Goal: Information Seeking & Learning: Learn about a topic

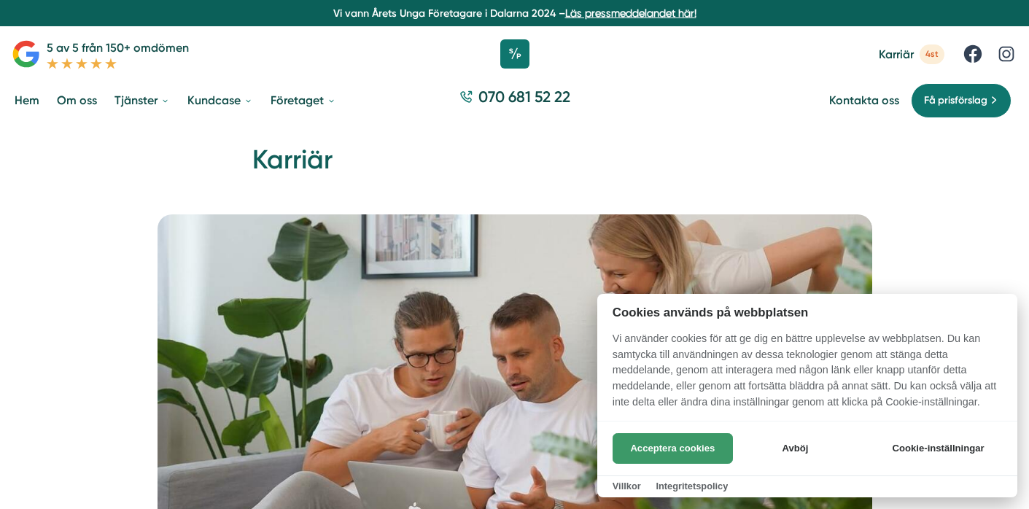
click at [665, 444] on button "Acceptera cookies" at bounding box center [673, 448] width 120 height 31
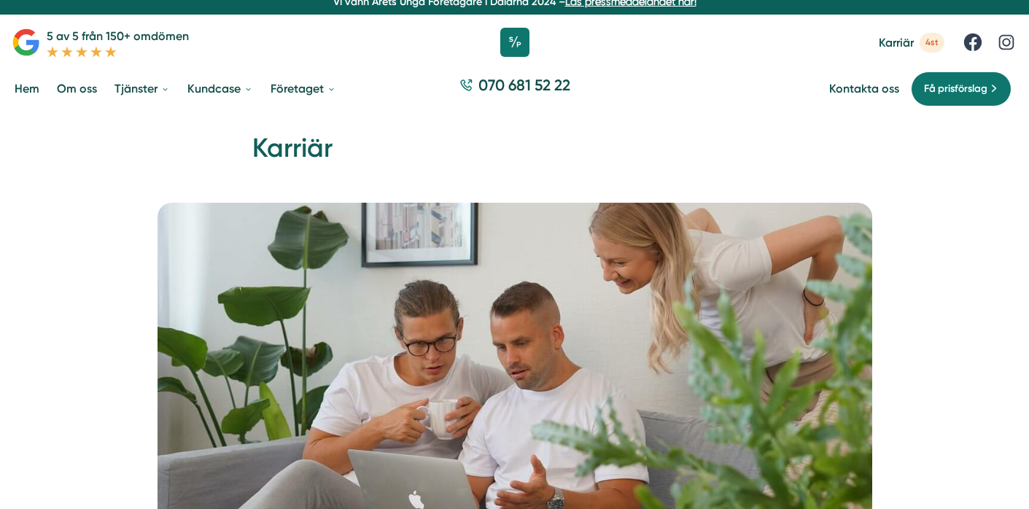
scroll to position [4, 0]
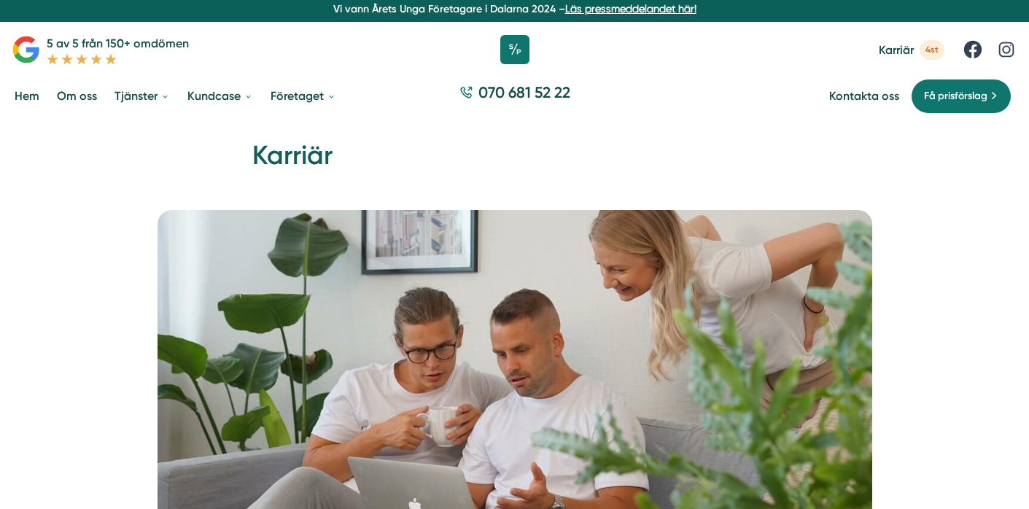
click at [928, 53] on span "4st" at bounding box center [932, 50] width 25 height 20
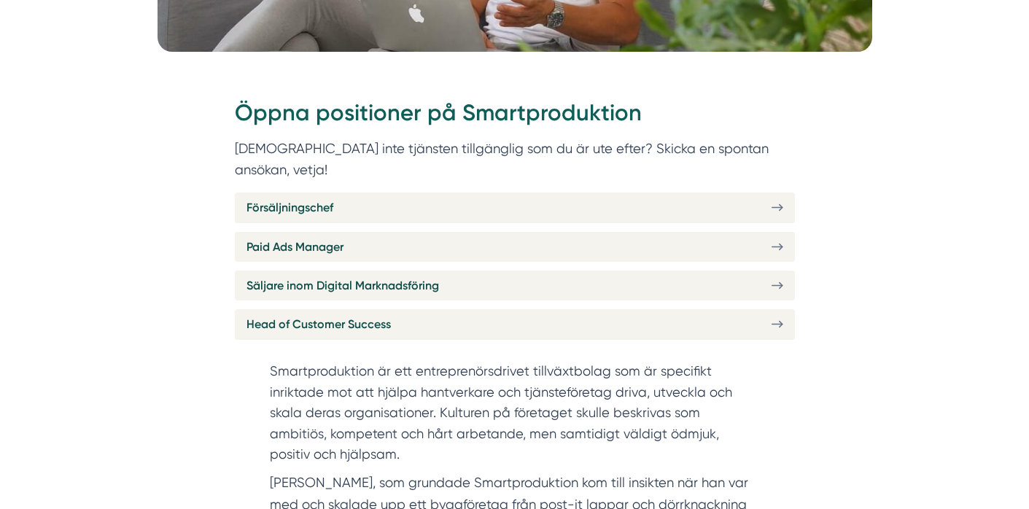
scroll to position [497, 0]
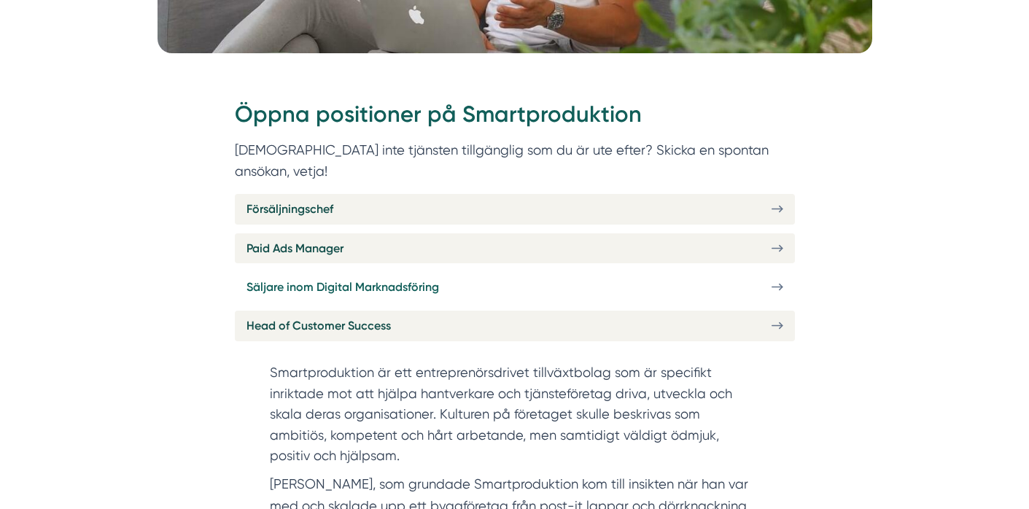
click at [298, 278] on span "Säljare inom Digital Marknadsföring" at bounding box center [343, 287] width 193 height 18
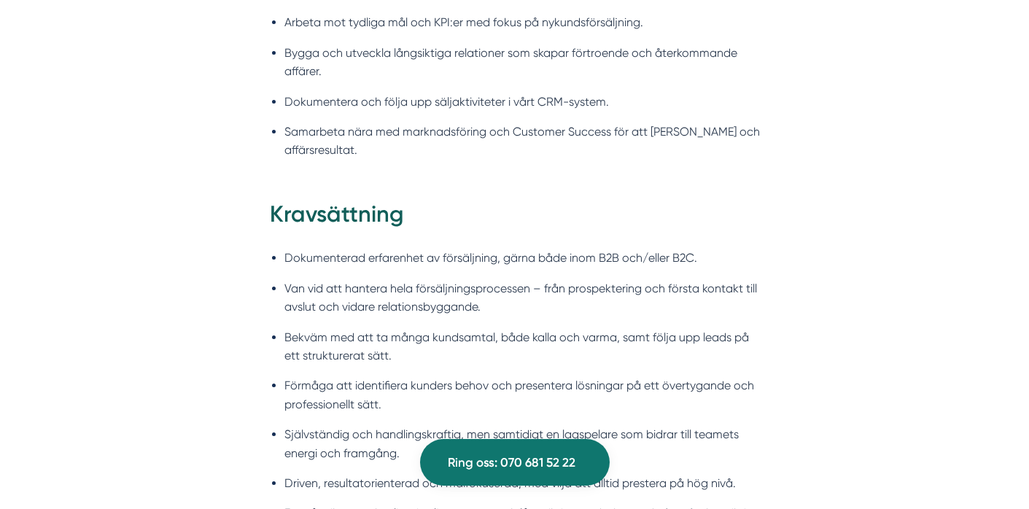
scroll to position [1491, 0]
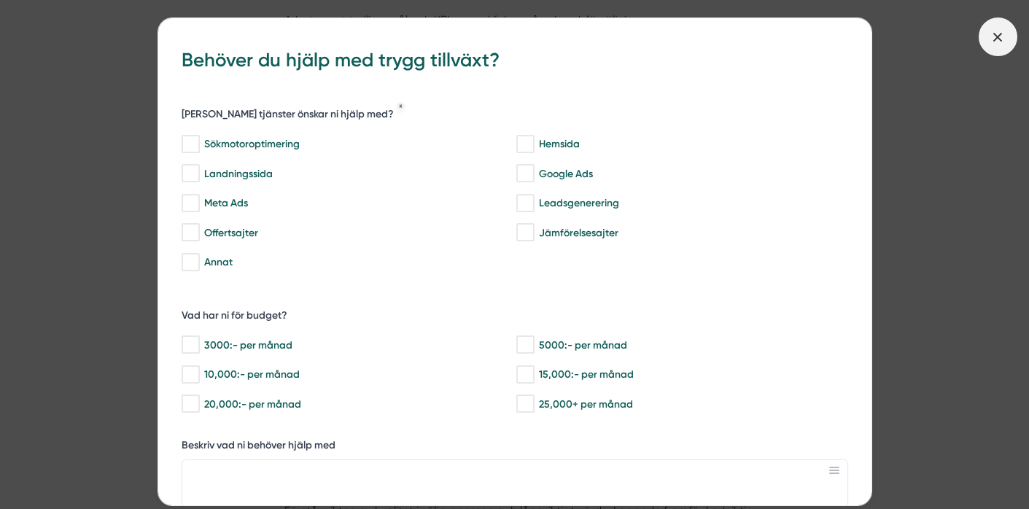
click at [1003, 42] on icon at bounding box center [998, 37] width 16 height 16
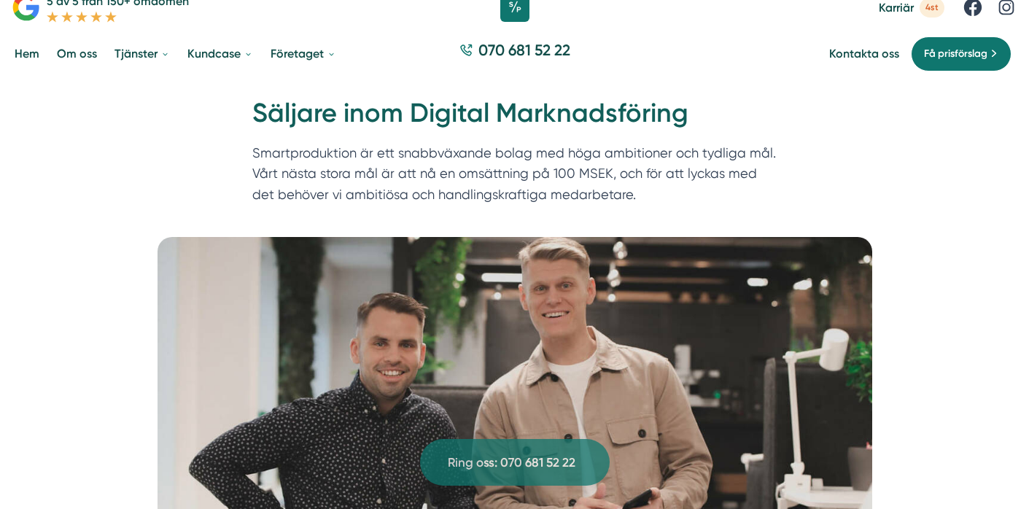
scroll to position [0, 0]
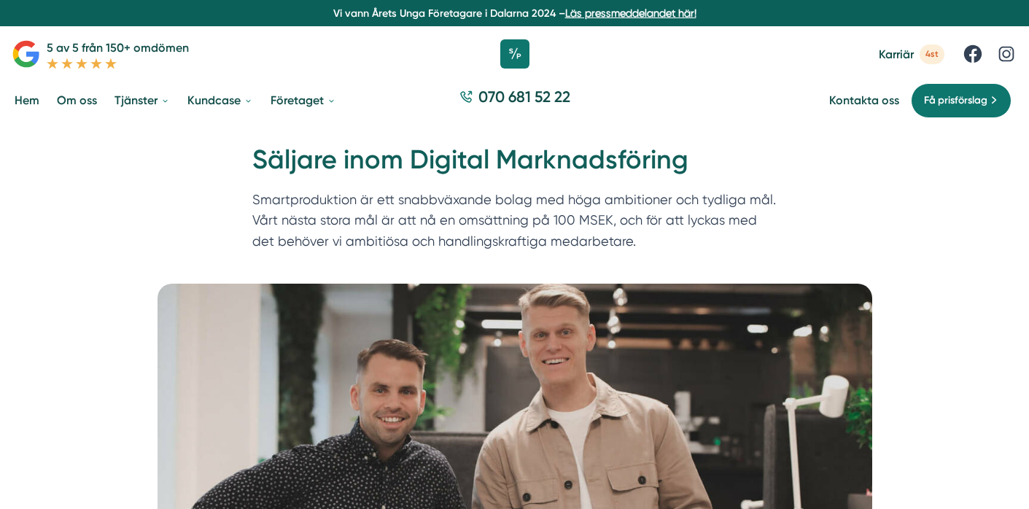
click at [901, 58] on span "Karriär" at bounding box center [896, 54] width 35 height 14
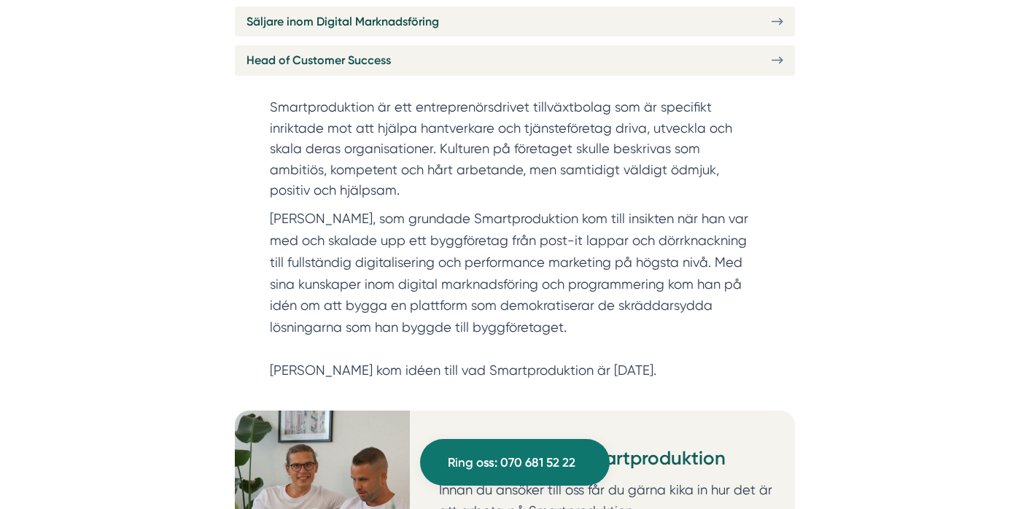
scroll to position [730, 0]
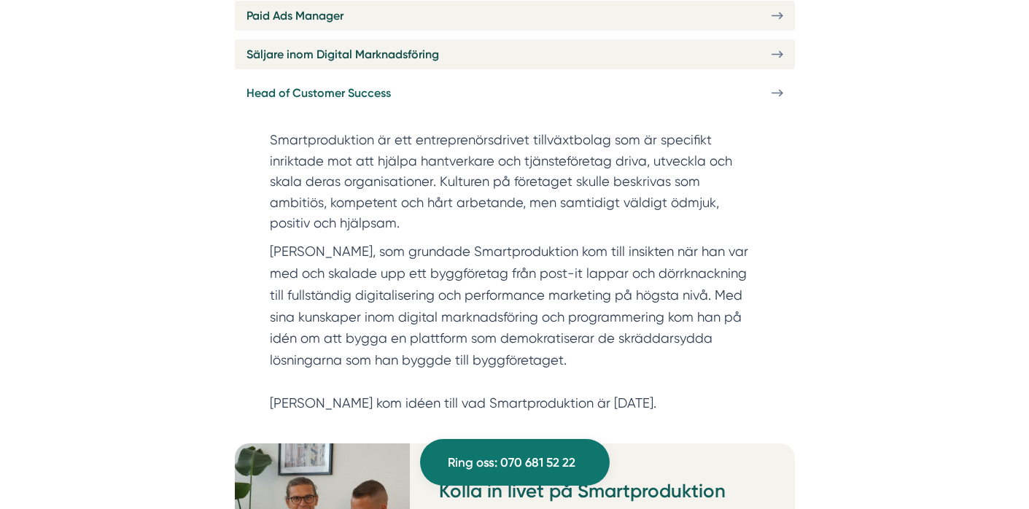
click at [290, 84] on span "Head of Customer Success" at bounding box center [319, 93] width 144 height 18
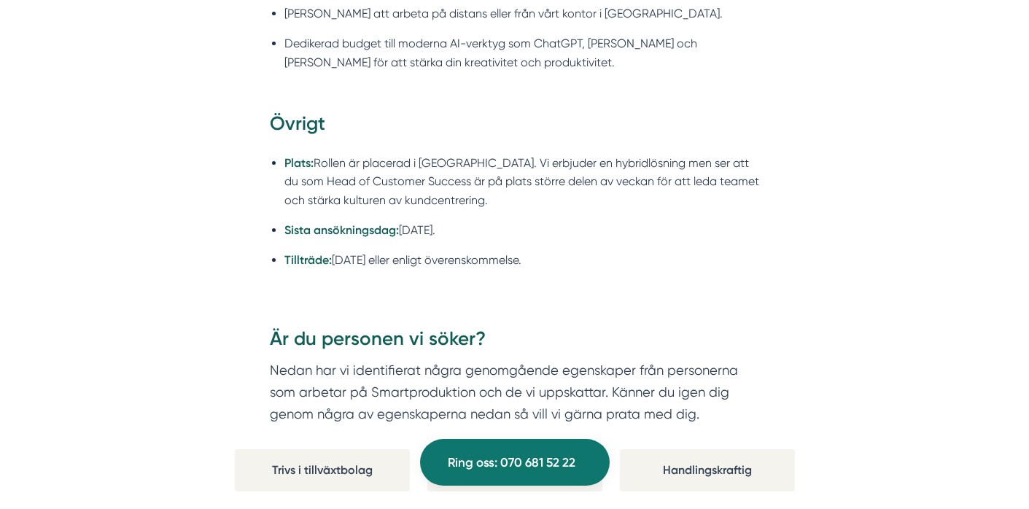
scroll to position [2377, 0]
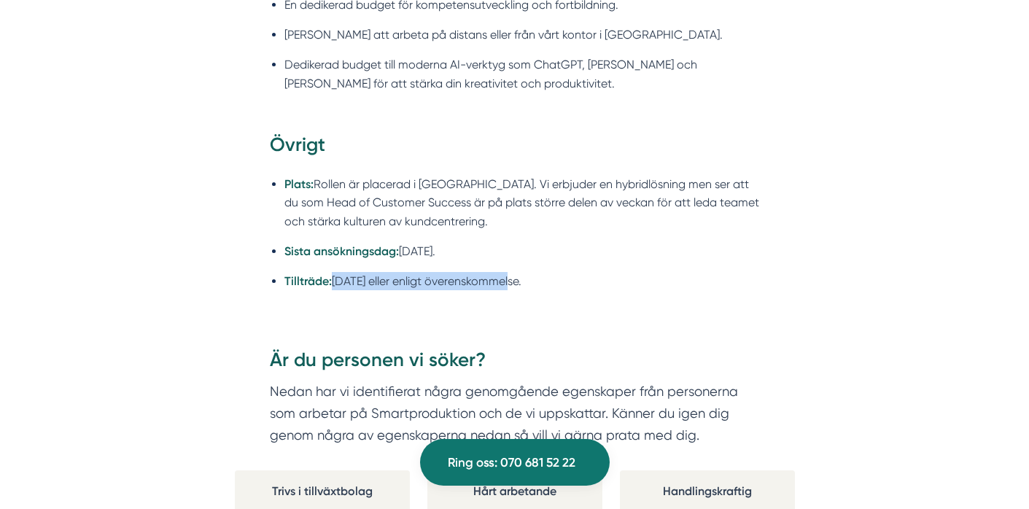
drag, startPoint x: 331, startPoint y: 267, endPoint x: 531, endPoint y: 277, distance: 200.2
click at [530, 277] on ul "Plats: Rollen är placerad i Stockholm. Vi erbjuder en hybridlösning men ser att…" at bounding box center [515, 237] width 490 height 143
click at [531, 277] on ul "Plats: Rollen är placerad i Stockholm. Vi erbjuder en hybridlösning men ser att…" at bounding box center [515, 237] width 490 height 143
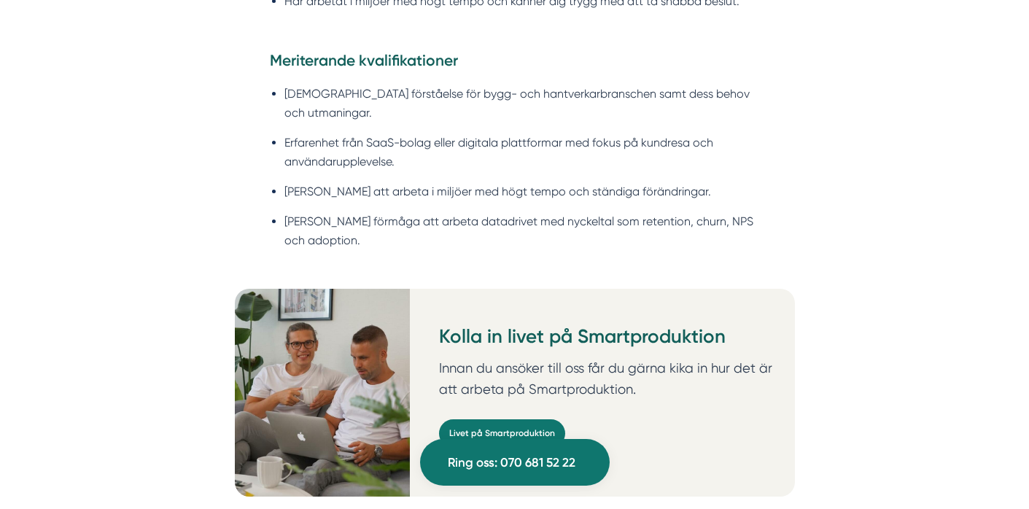
scroll to position [1708, 0]
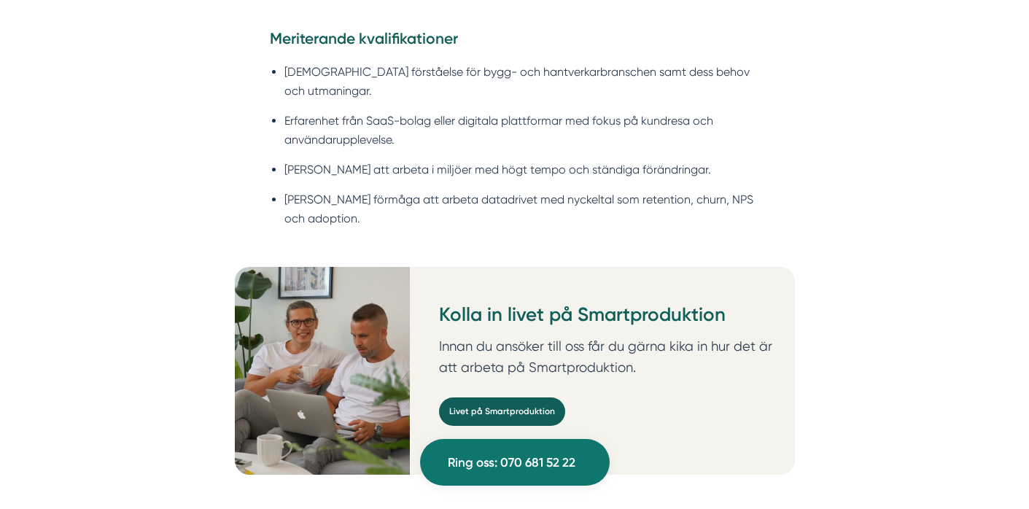
click at [497, 400] on link "Livet på Smartproduktion" at bounding box center [502, 412] width 126 height 28
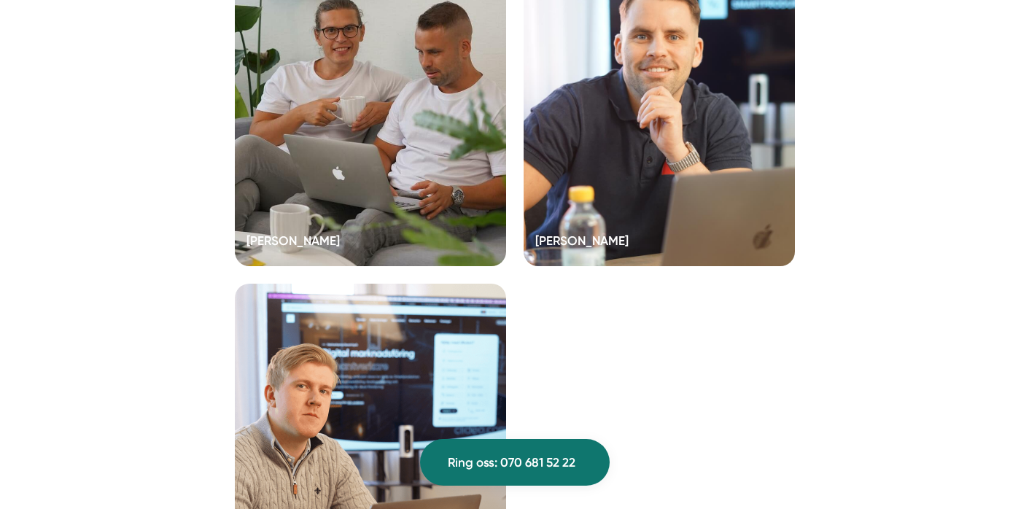
scroll to position [4031, 0]
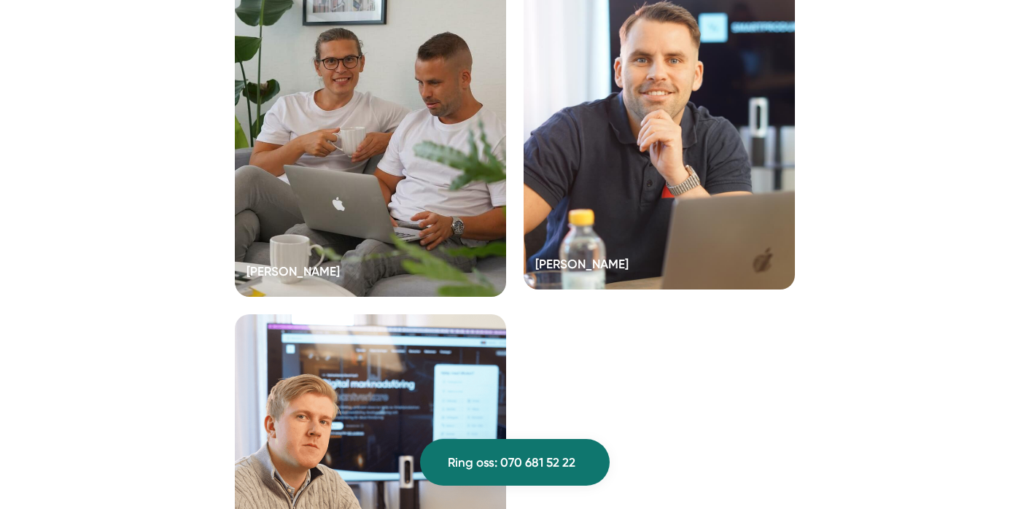
click at [621, 179] on div at bounding box center [659, 129] width 271 height 321
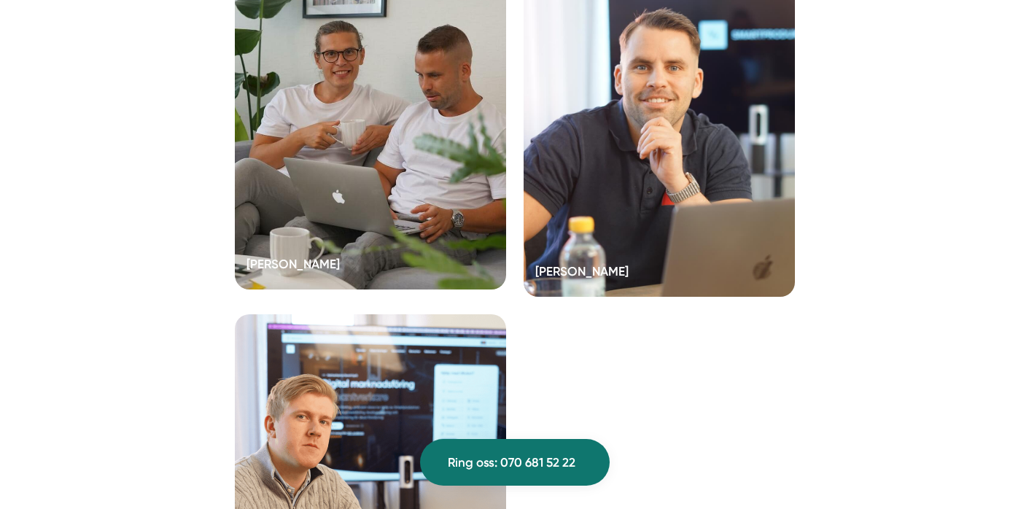
click at [336, 189] on div at bounding box center [370, 129] width 271 height 321
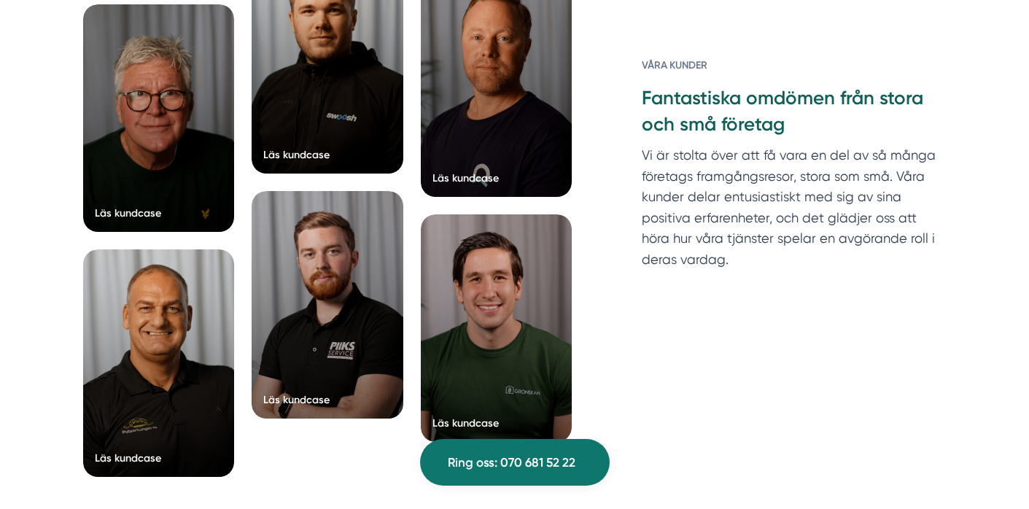
scroll to position [2782, 0]
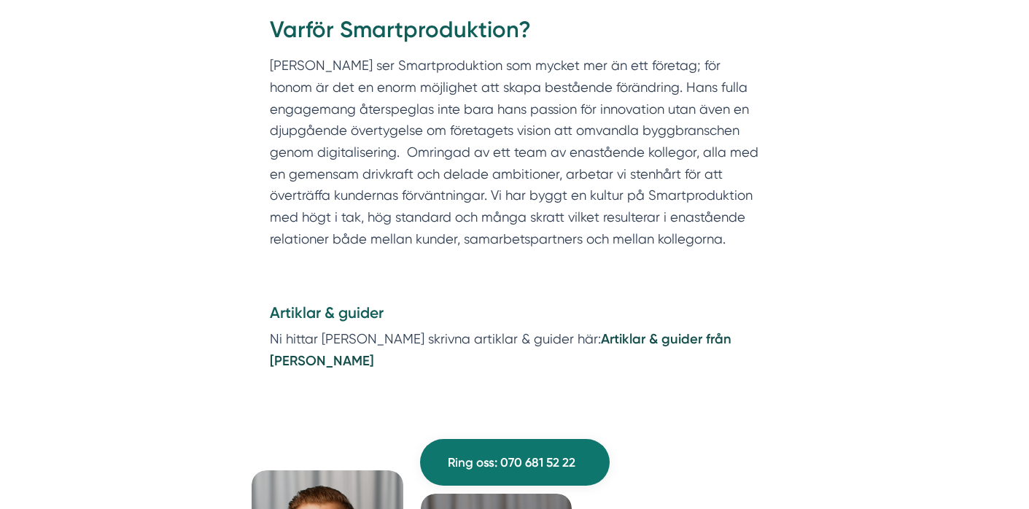
scroll to position [1530, 0]
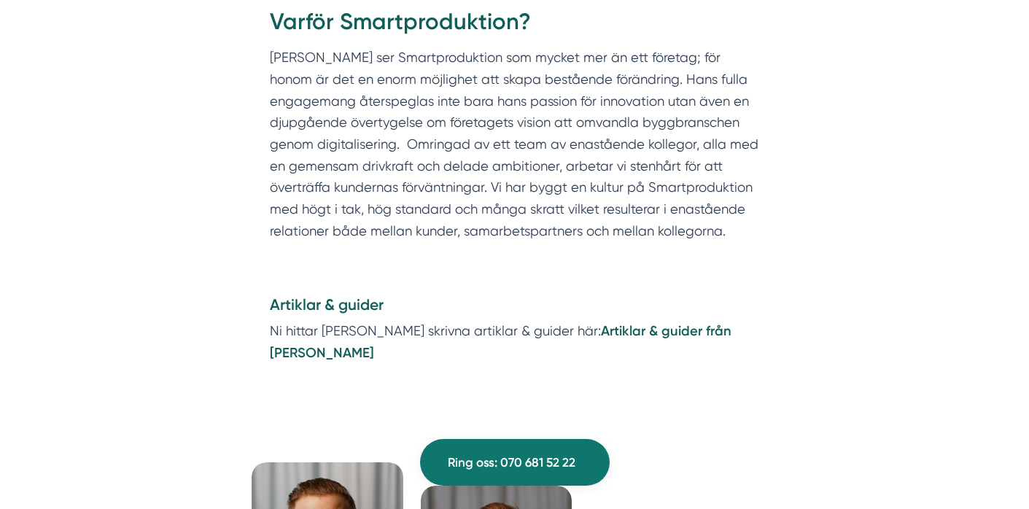
click at [587, 323] on strong "Artiklar & guider från [PERSON_NAME]" at bounding box center [501, 342] width 462 height 39
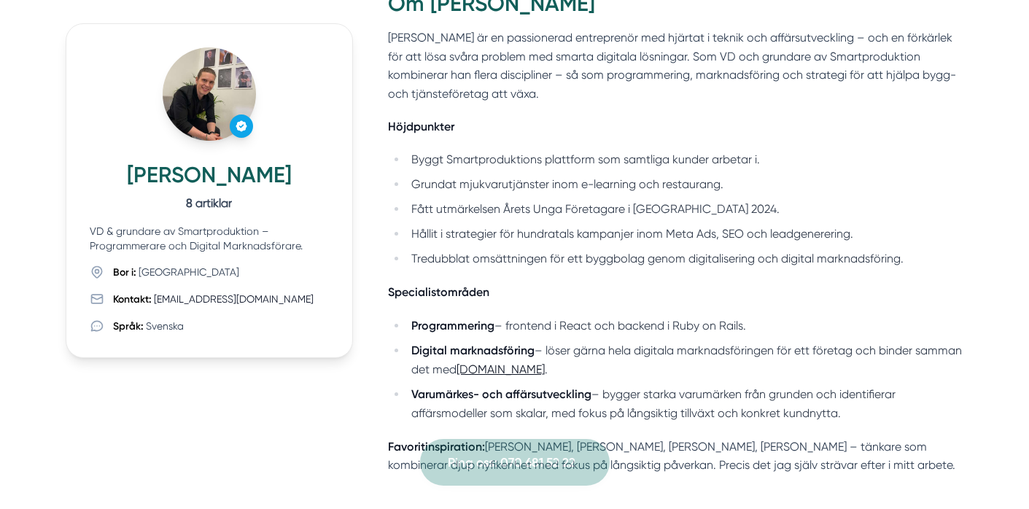
scroll to position [166, 0]
